Goal: Task Accomplishment & Management: Manage account settings

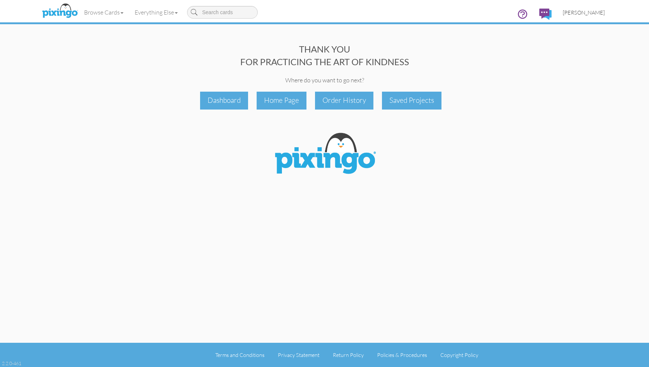
click at [580, 13] on span "[PERSON_NAME]" at bounding box center [584, 12] width 42 height 6
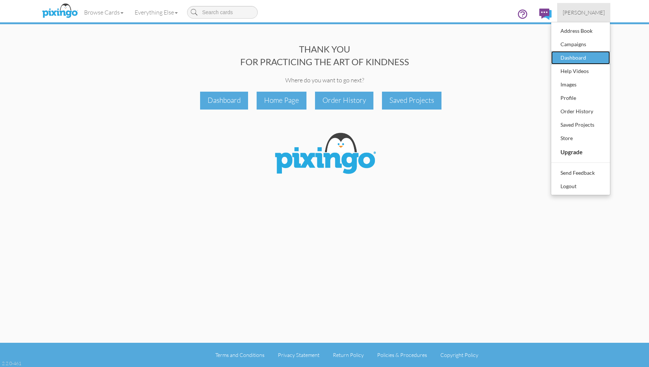
click at [569, 56] on div "Dashboard" at bounding box center [581, 57] width 44 height 11
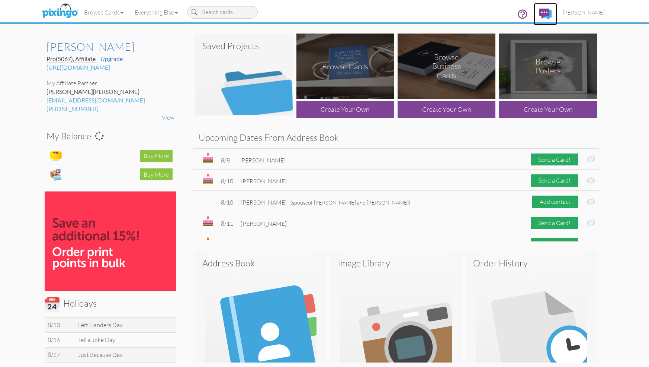
click at [552, 12] on img at bounding box center [546, 14] width 12 height 11
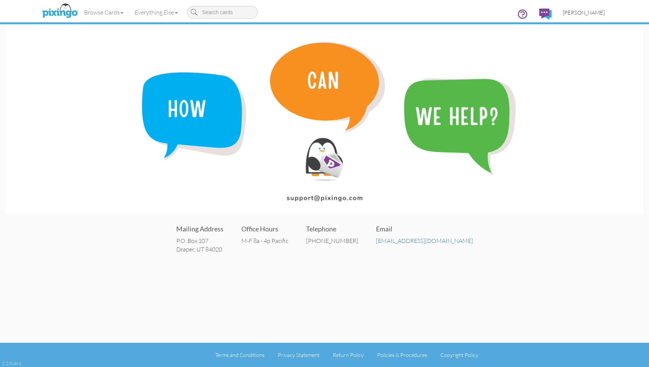
click at [595, 11] on span "[PERSON_NAME]" at bounding box center [584, 12] width 42 height 6
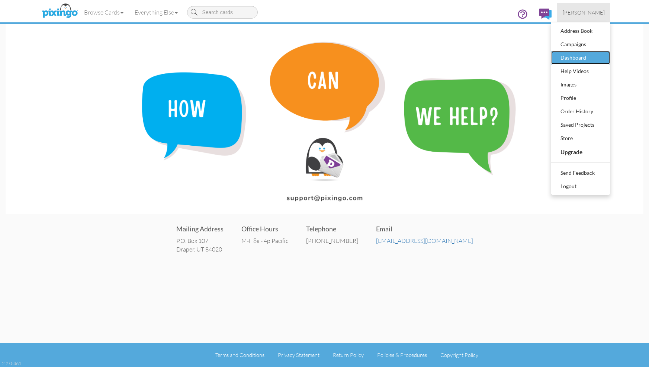
click at [580, 55] on div "Dashboard" at bounding box center [581, 57] width 44 height 11
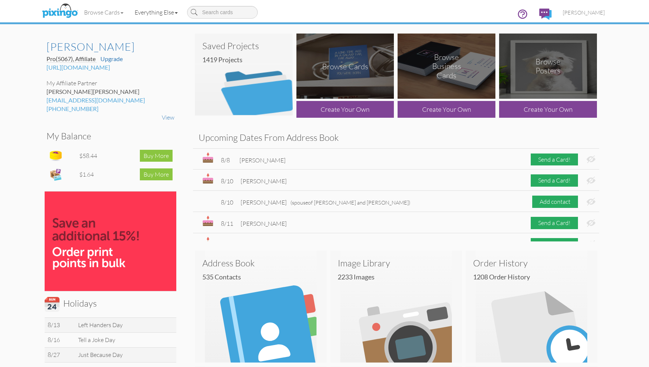
click at [178, 10] on link "Everything Else" at bounding box center [156, 12] width 54 height 19
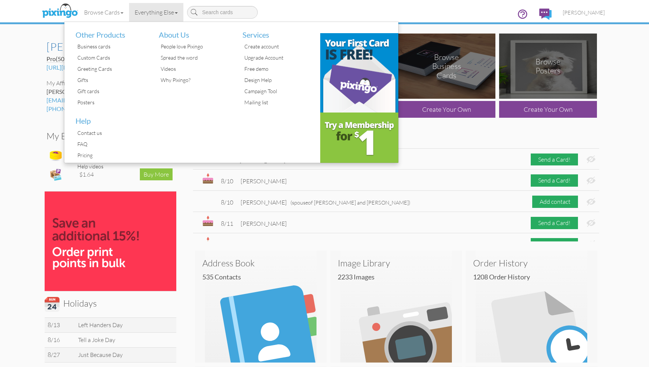
click at [34, 41] on dashboard "Toggle navigation Visit Pixingo Mobile Browse Cards Business Accounting Automot…" at bounding box center [324, 367] width 649 height 734
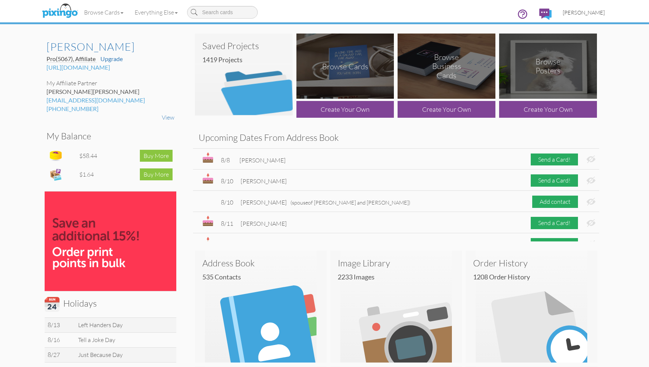
click at [597, 12] on span "[PERSON_NAME]" at bounding box center [584, 12] width 42 height 6
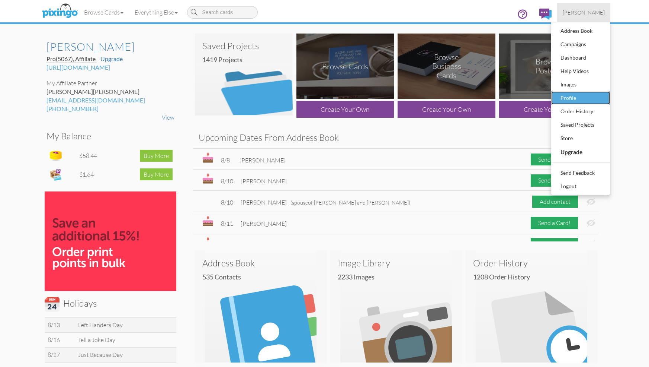
click at [569, 97] on div "Profile" at bounding box center [581, 97] width 44 height 11
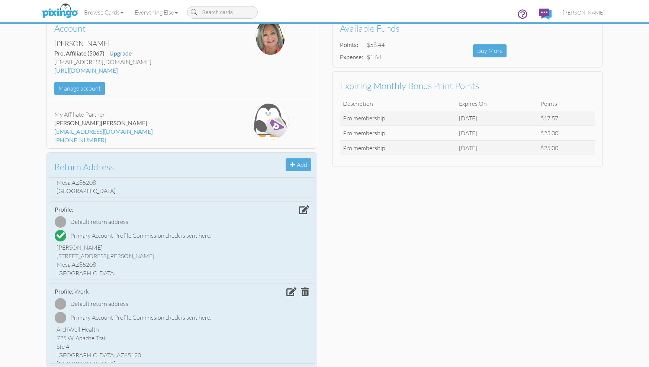
scroll to position [66, 0]
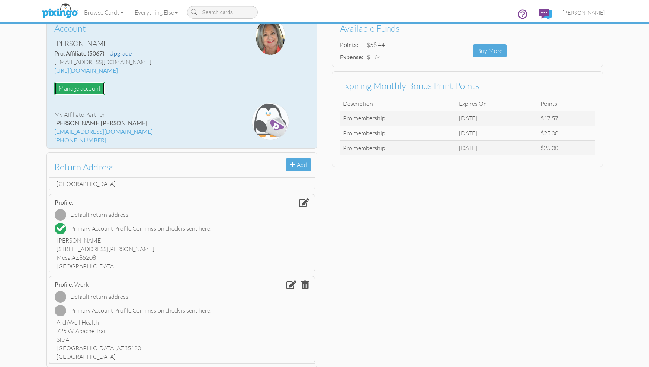
click at [86, 87] on button "Manage account" at bounding box center [79, 88] width 51 height 13
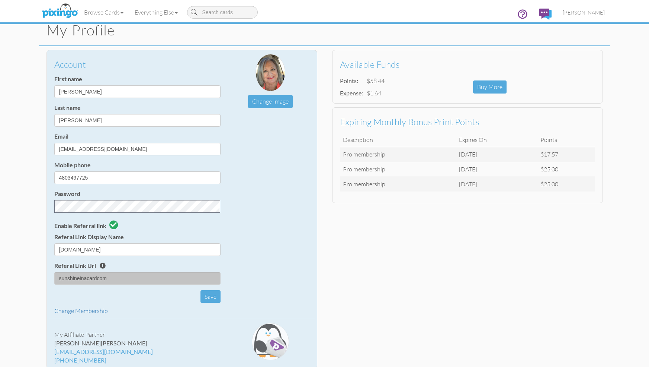
scroll to position [0, 0]
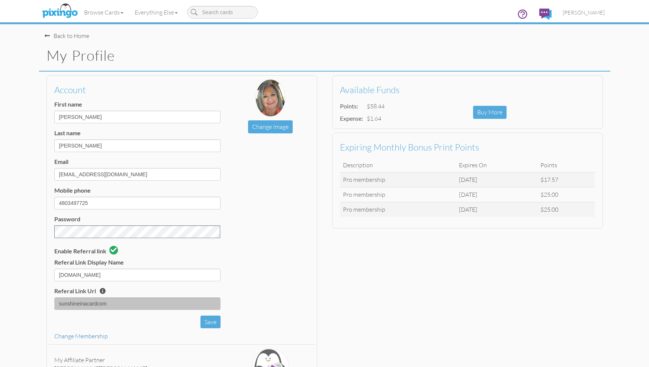
click at [69, 33] on div "Back to Home" at bounding box center [67, 36] width 45 height 9
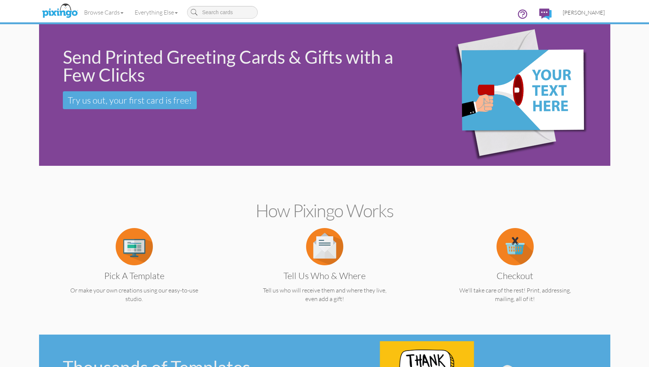
click at [594, 11] on span "[PERSON_NAME]" at bounding box center [584, 12] width 42 height 6
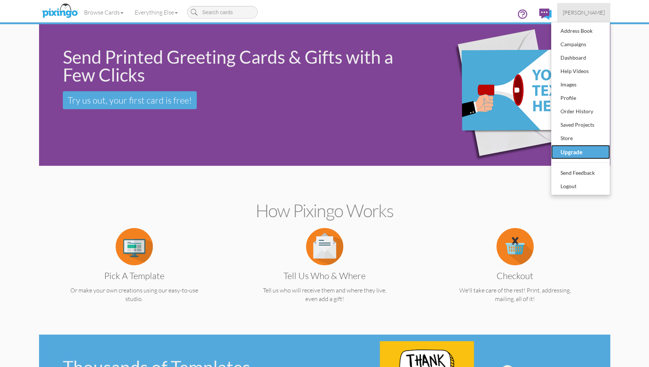
click at [569, 150] on div "Upgrade" at bounding box center [581, 152] width 44 height 12
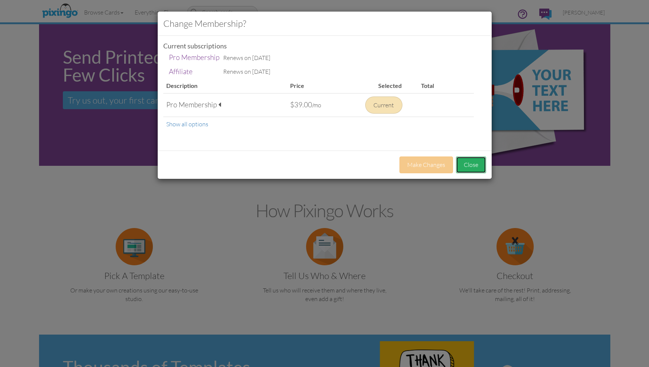
click at [465, 167] on button "Close" at bounding box center [471, 164] width 30 height 17
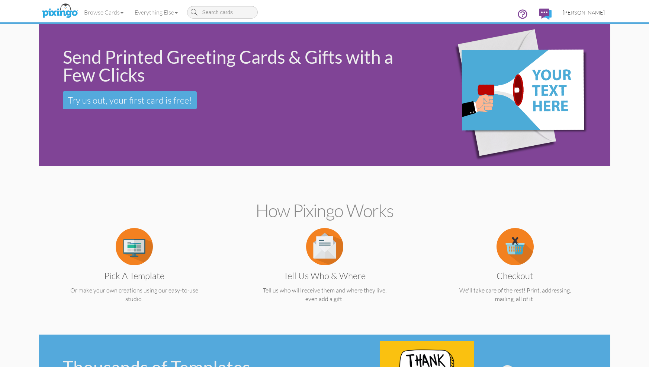
click at [588, 13] on span "[PERSON_NAME]" at bounding box center [584, 12] width 42 height 6
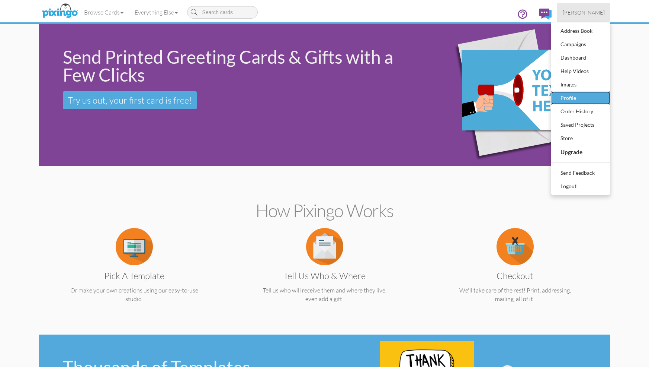
click at [567, 97] on div "Profile" at bounding box center [581, 97] width 44 height 11
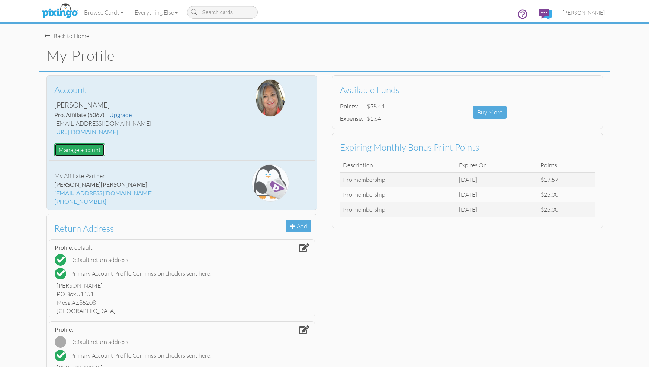
click at [80, 150] on button "Manage account" at bounding box center [79, 149] width 51 height 13
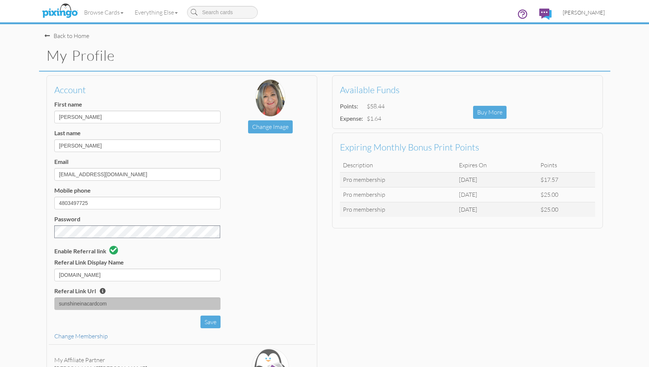
click at [581, 13] on span "[PERSON_NAME]" at bounding box center [584, 12] width 42 height 6
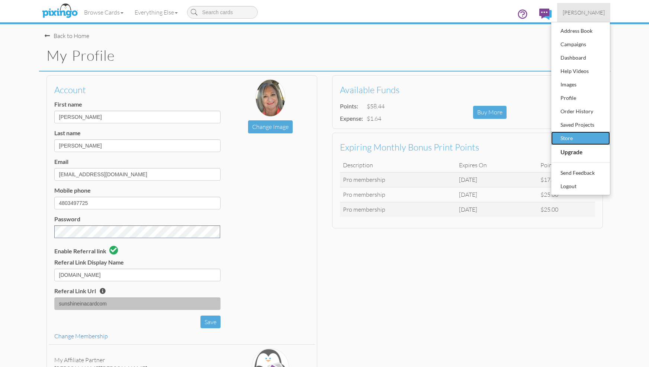
click at [566, 136] on div "Store" at bounding box center [581, 137] width 44 height 11
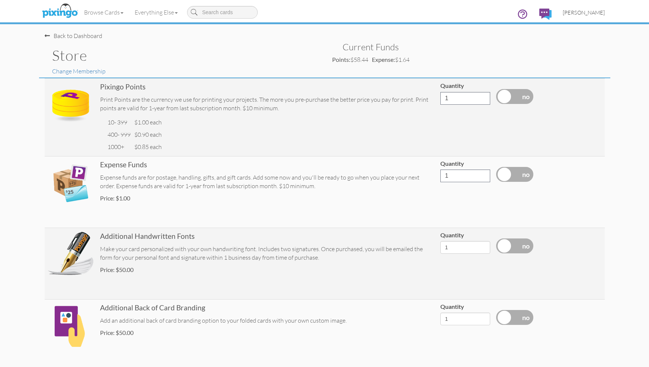
click at [582, 10] on span "[PERSON_NAME]" at bounding box center [584, 12] width 42 height 6
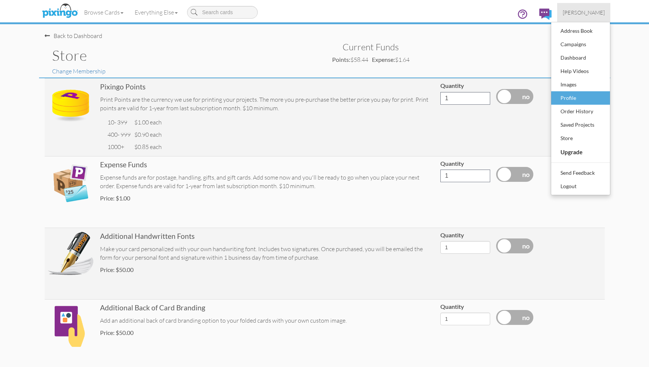
scroll to position [2, 0]
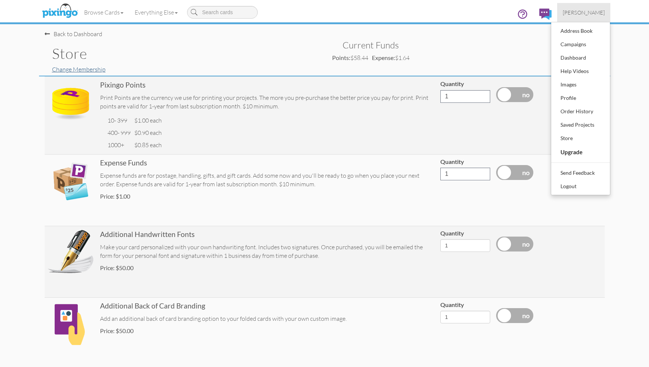
click at [77, 68] on link "Change Membership" at bounding box center [79, 68] width 54 height 7
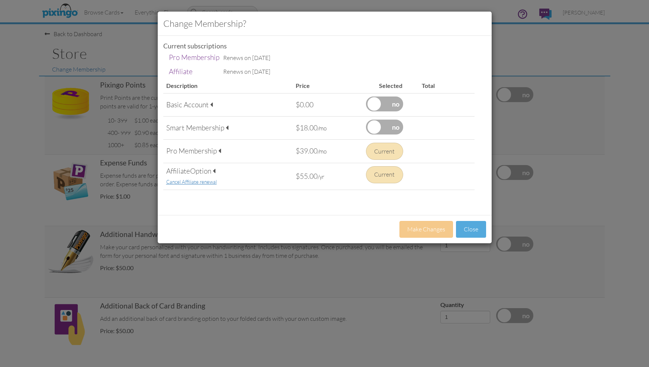
click at [522, 59] on div "Change Membership? Current subscriptions Pro Membership Renews on [DATE] Affili…" at bounding box center [324, 183] width 649 height 367
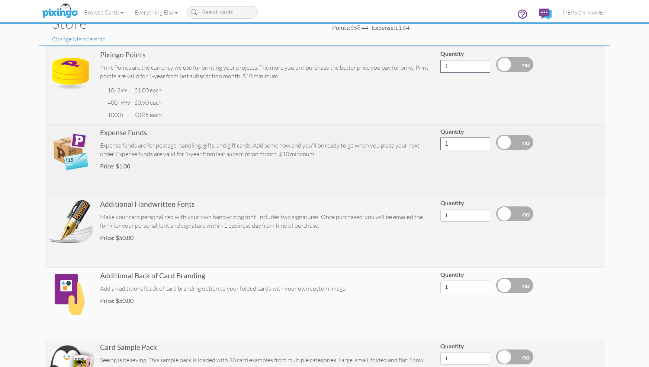
scroll to position [0, 0]
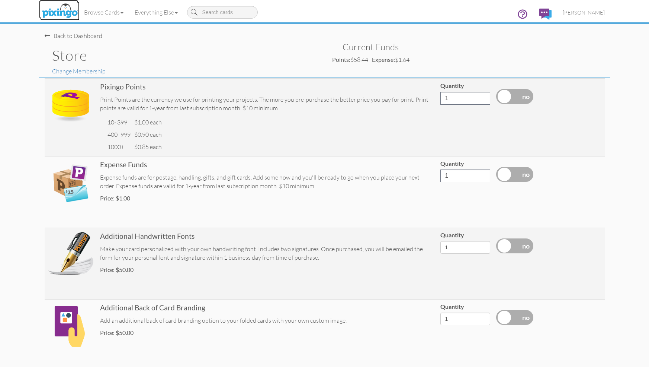
click at [66, 12] on img at bounding box center [59, 11] width 39 height 19
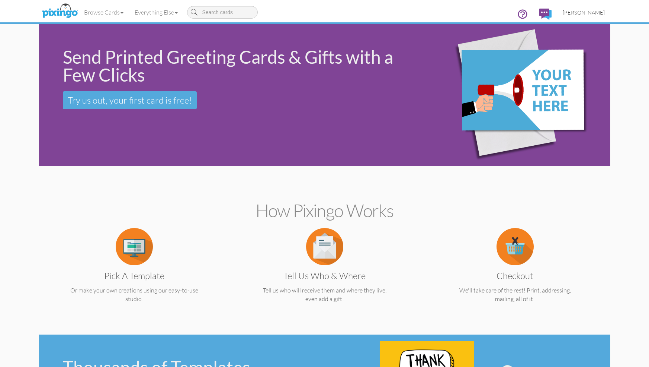
click at [583, 9] on span "[PERSON_NAME]" at bounding box center [584, 12] width 42 height 6
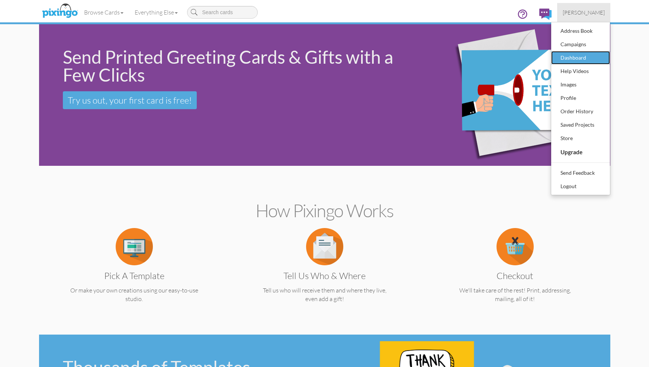
click at [570, 56] on div "Dashboard" at bounding box center [581, 57] width 44 height 11
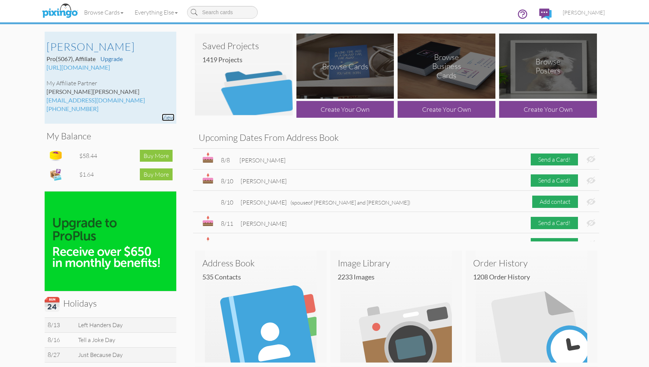
click at [169, 117] on link "View" at bounding box center [168, 116] width 13 height 7
